Goal: Answer question/provide support: Answer question/provide support

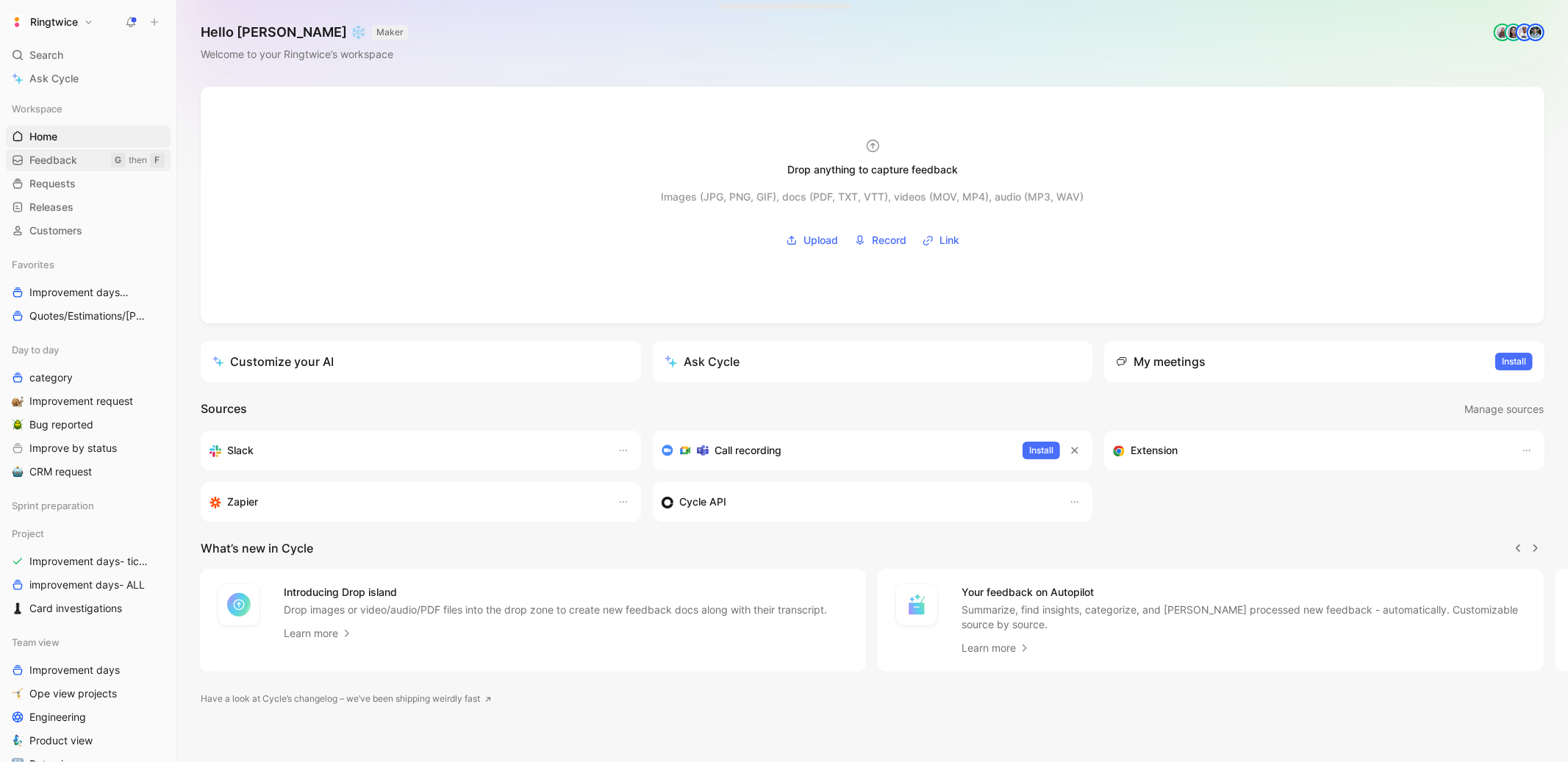
click at [70, 162] on span "Feedback" at bounding box center [54, 159] width 48 height 14
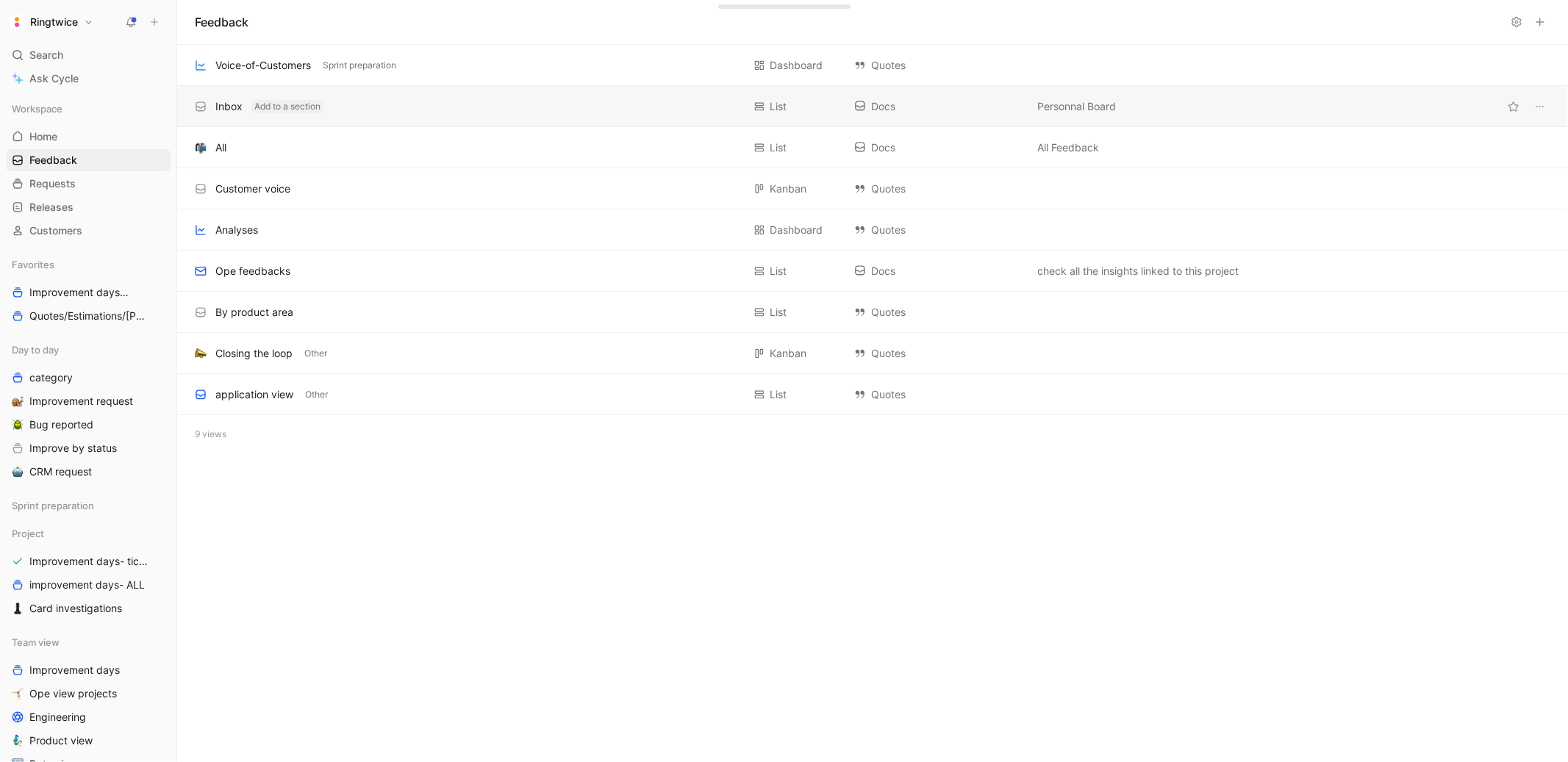
click at [283, 108] on button "Add to a section" at bounding box center [287, 106] width 72 height 14
click at [367, 103] on div "Inbox Add to a section" at bounding box center [468, 106] width 548 height 18
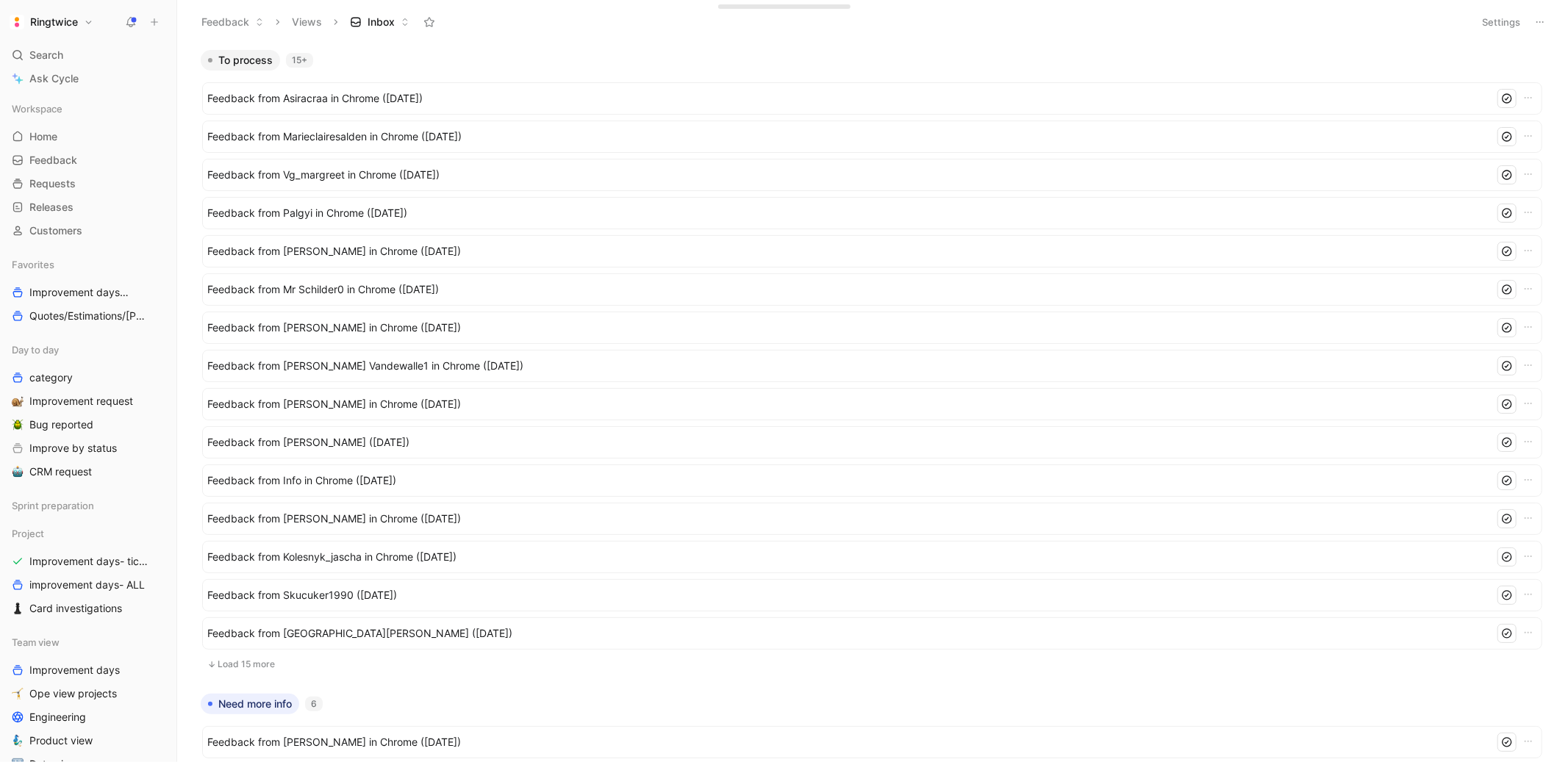
click at [240, 661] on button "Load 15 more" at bounding box center [871, 664] width 1340 height 18
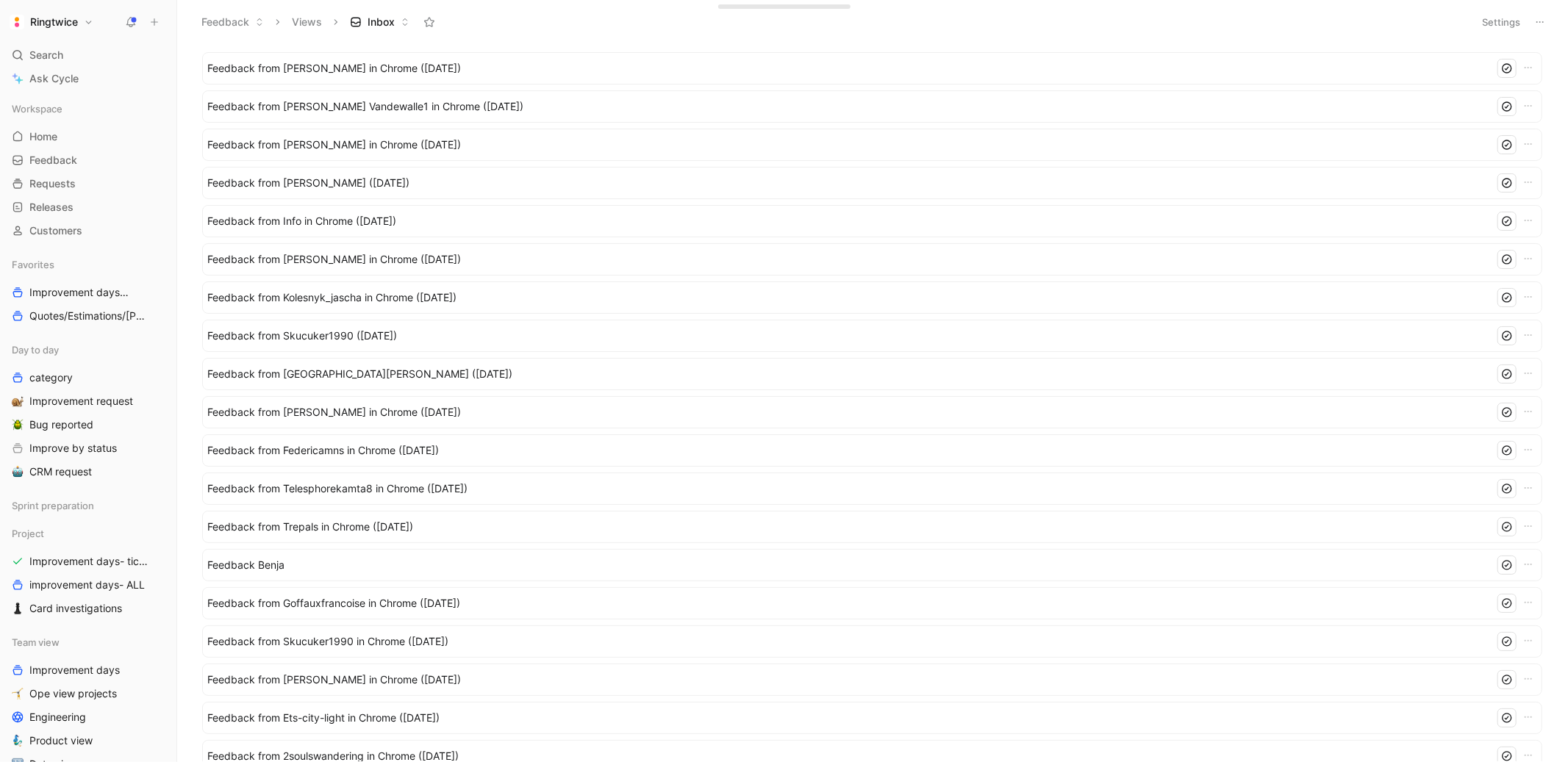
scroll to position [262, 0]
click at [288, 528] on span "Feedback from Trepals in Chrome ([DATE])" at bounding box center [847, 524] width 1281 height 18
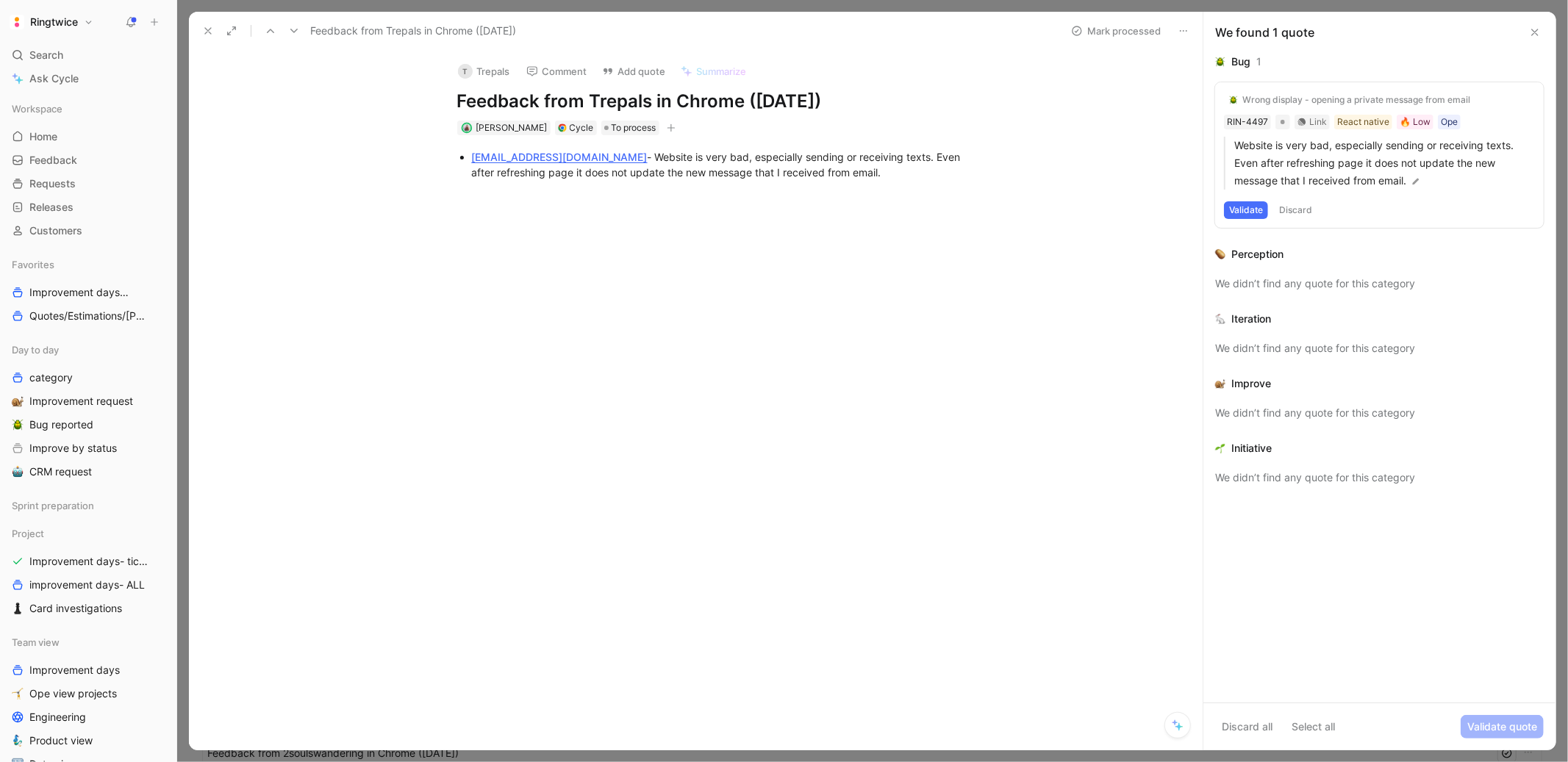
click at [204, 37] on button at bounding box center [208, 31] width 20 height 20
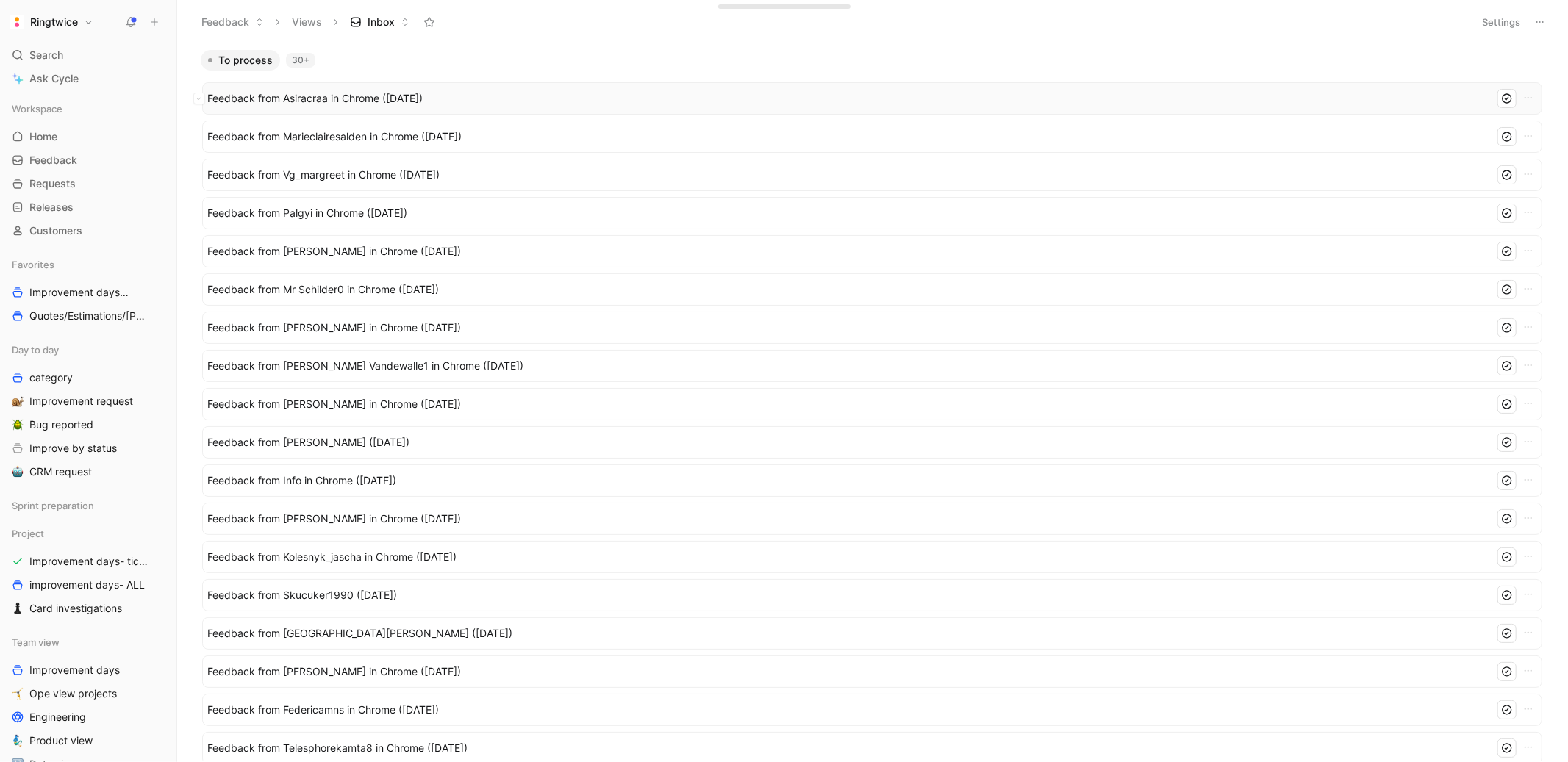
click at [347, 102] on span "Feedback from Asiracraa in Chrome ([DATE])" at bounding box center [847, 98] width 1281 height 18
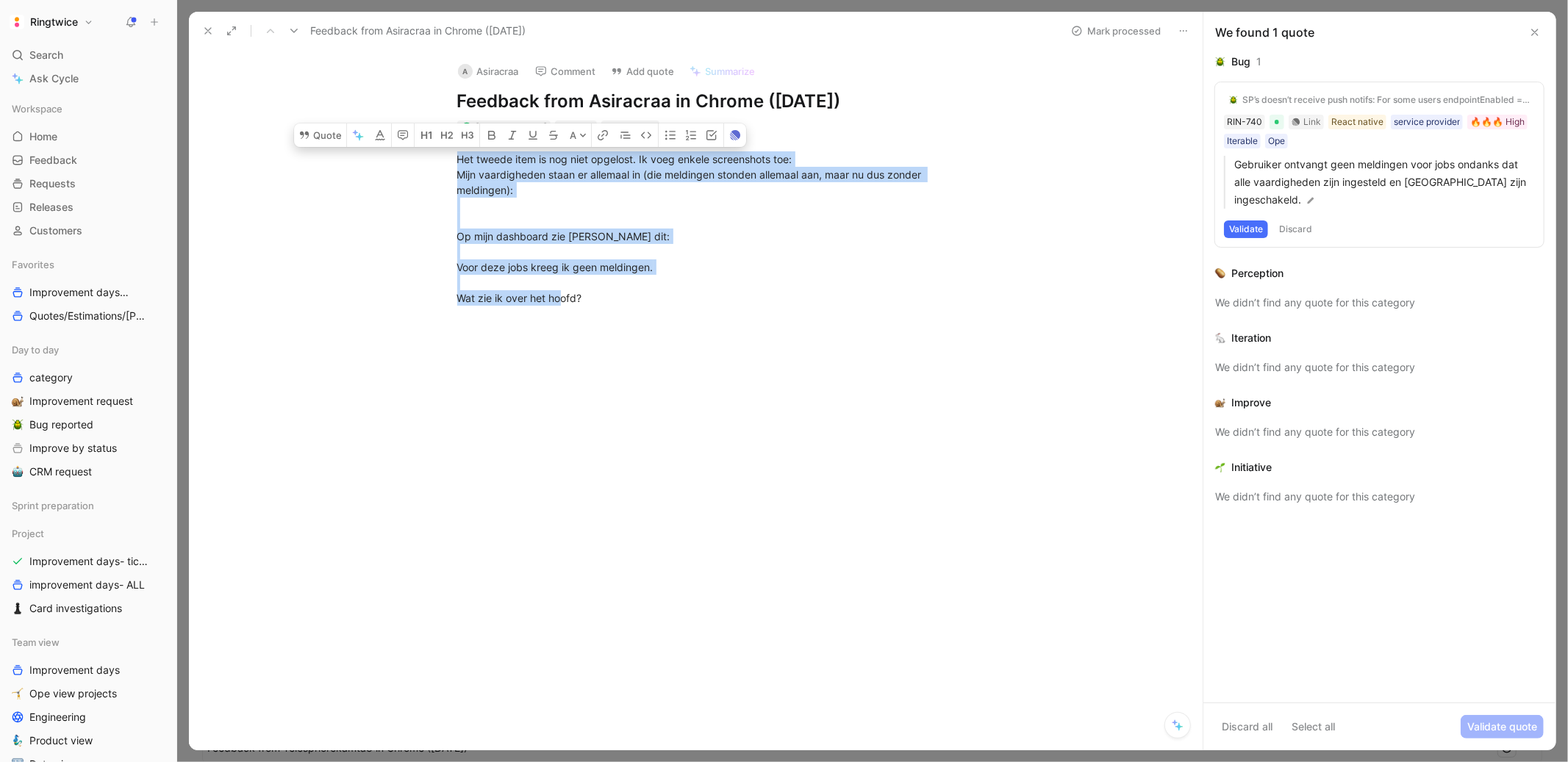
drag, startPoint x: 629, startPoint y: 318, endPoint x: 426, endPoint y: 158, distance: 258.5
click at [426, 158] on div "Het tweede item is nog niet opgelost. Ik voeg enkele screenshots toe: Mijn vaar…" at bounding box center [711, 228] width 983 height 186
copy div "Het tweede item is nog niet opgelost. Ik voeg enkele screenshots toe: [PERSON_N…"
click at [657, 320] on div "Het tweede item is nog niet opgelost. Ik voeg enkele screenshots toe: Mijn vaar…" at bounding box center [711, 228] width 983 height 186
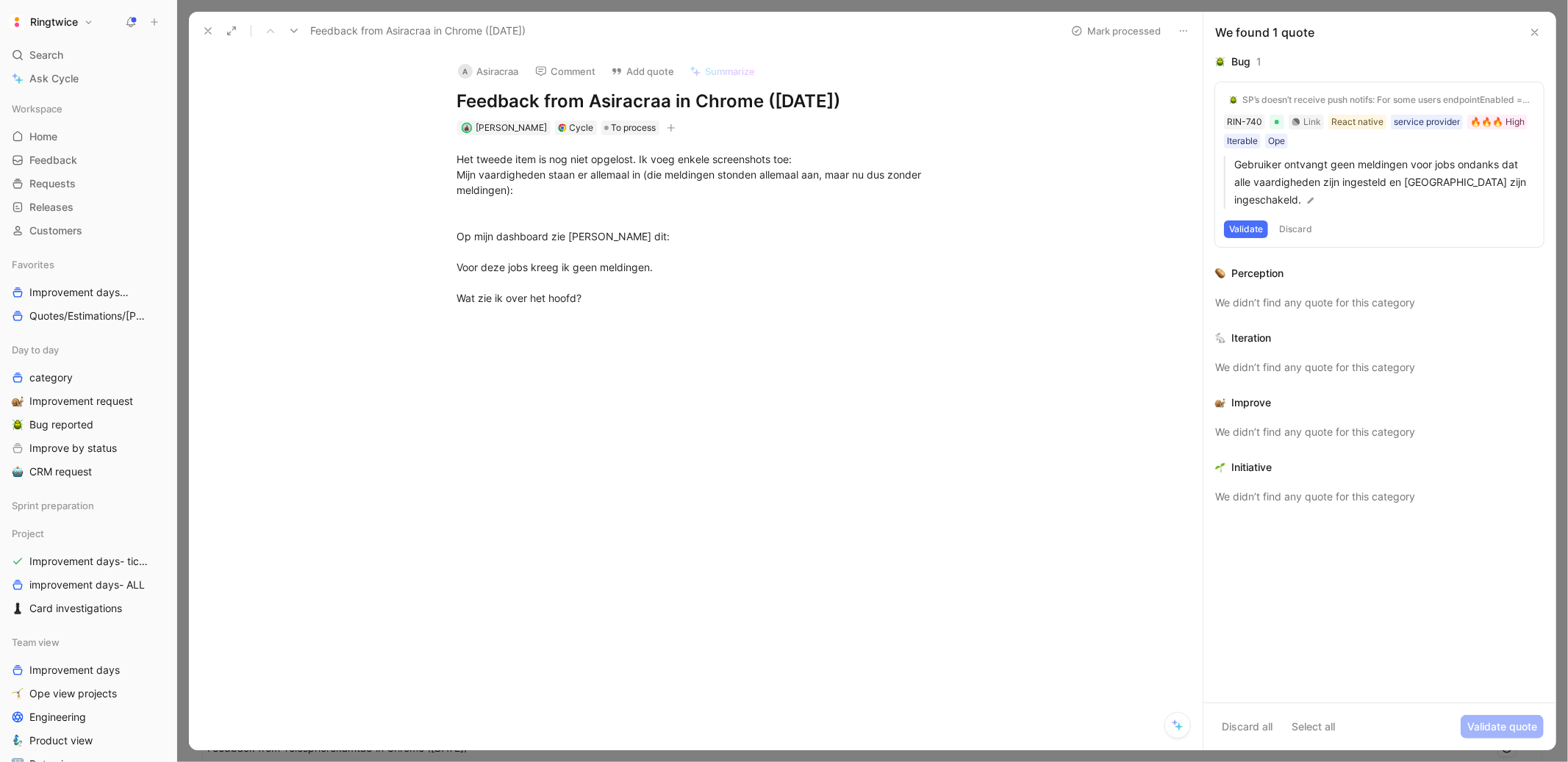
click at [562, 127] on div "Cycle" at bounding box center [576, 128] width 42 height 14
click at [680, 203] on div "Het tweede item is nog niet opgelost. Ik voeg enkele screenshots toe: Mijn vaar…" at bounding box center [711, 228] width 508 height 154
drag, startPoint x: 593, startPoint y: 99, endPoint x: 664, endPoint y: 95, distance: 71.1
click at [664, 95] on h1 "Feedback from Asiracraa in Chrome ([DATE])" at bounding box center [711, 101] width 508 height 24
copy h1 "Asiracraa"
